Goal: Task Accomplishment & Management: Use online tool/utility

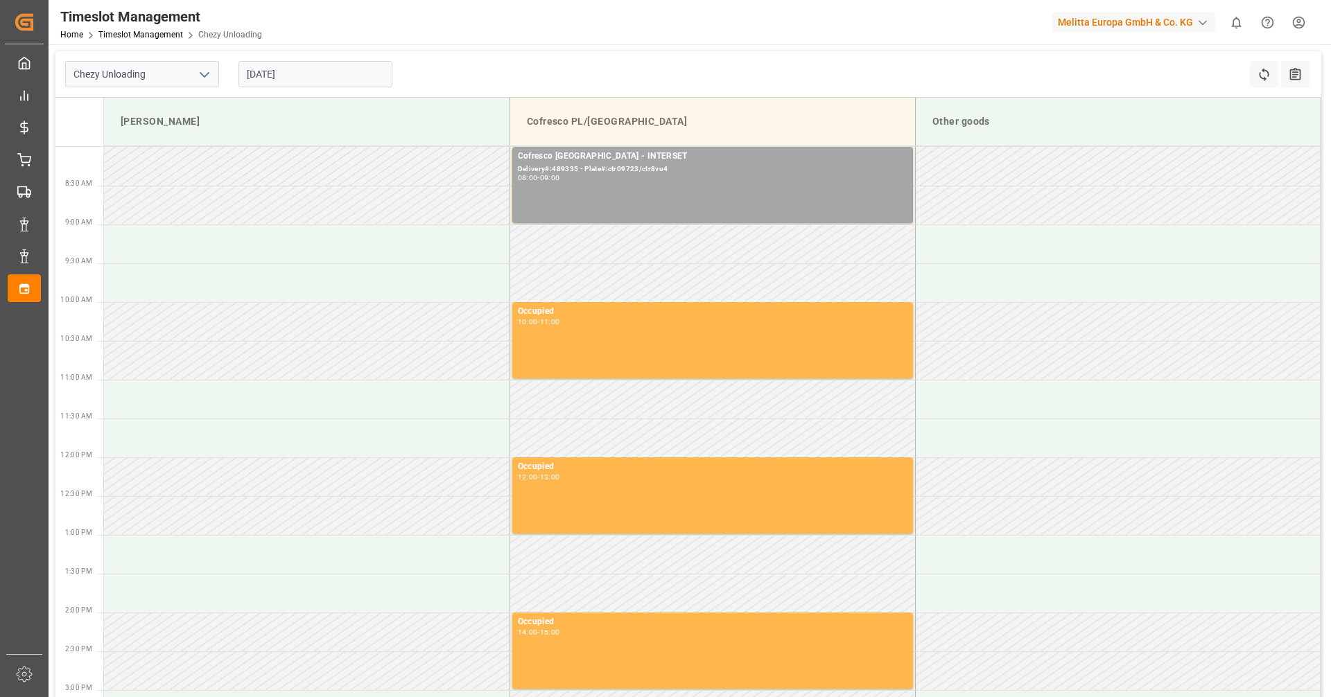
click at [300, 70] on input "[DATE]" at bounding box center [315, 74] width 154 height 26
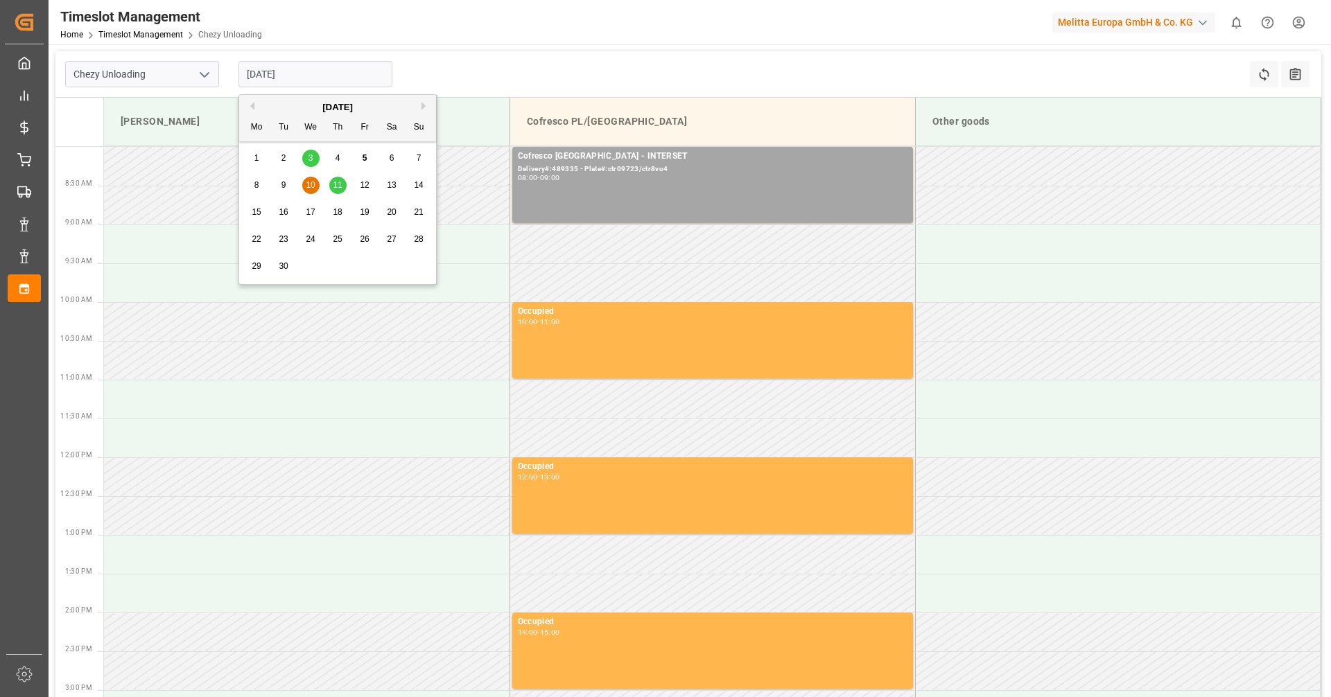
click at [317, 175] on div "8 9 10 11 12 13 14" at bounding box center [337, 185] width 189 height 27
click at [313, 191] on div "10" at bounding box center [310, 185] width 17 height 17
